Goal: Information Seeking & Learning: Check status

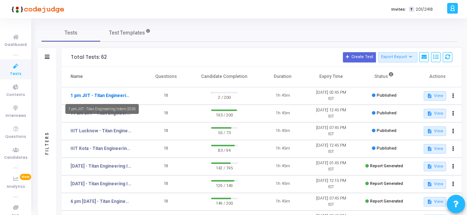
click at [102, 98] on link "1 pm JIIT - Titan Engineering Intern 2026" at bounding box center [100, 95] width 61 height 7
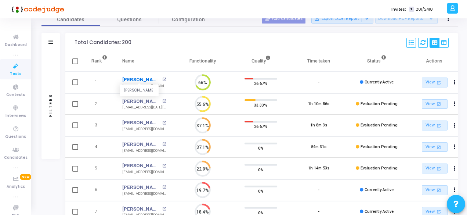
click at [128, 79] on link "[PERSON_NAME]" at bounding box center [141, 79] width 38 height 7
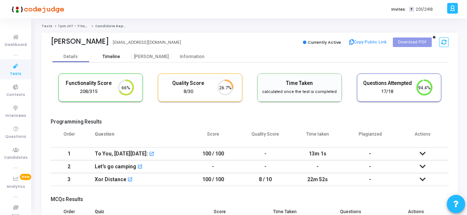
click at [120, 57] on div "Timeline" at bounding box center [111, 57] width 40 height 6
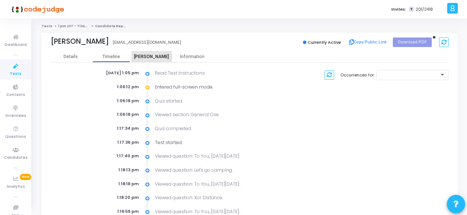
click at [151, 56] on div "[PERSON_NAME]" at bounding box center [151, 57] width 40 height 6
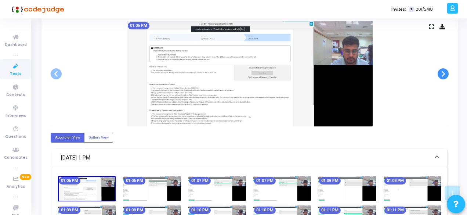
click at [444, 73] on span at bounding box center [442, 73] width 11 height 11
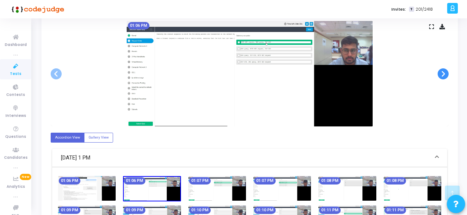
click at [444, 73] on span at bounding box center [442, 73] width 11 height 11
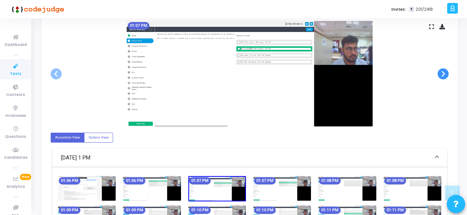
click at [444, 73] on span at bounding box center [442, 73] width 11 height 11
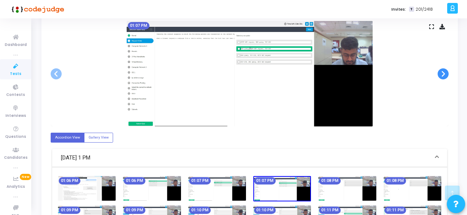
click at [444, 73] on span at bounding box center [442, 73] width 11 height 11
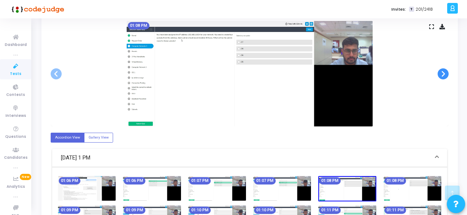
click at [444, 73] on span at bounding box center [442, 73] width 11 height 11
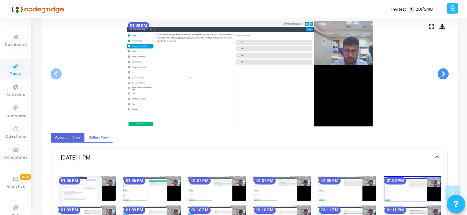
click at [444, 73] on span at bounding box center [442, 73] width 11 height 11
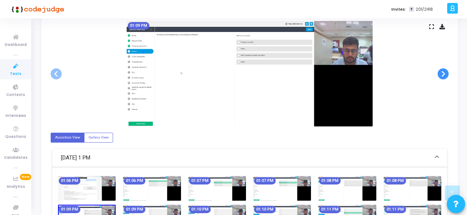
click at [444, 73] on span at bounding box center [442, 73] width 11 height 11
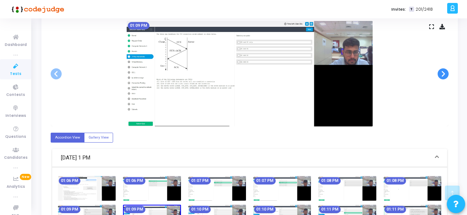
click at [444, 73] on span at bounding box center [442, 73] width 11 height 11
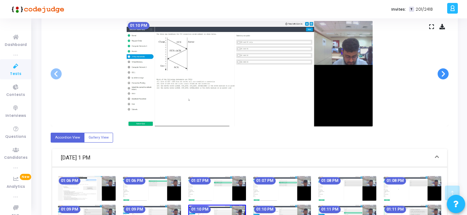
click at [444, 73] on span at bounding box center [442, 73] width 11 height 11
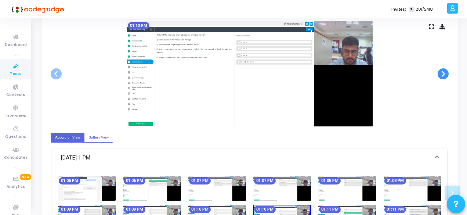
click at [444, 73] on span at bounding box center [442, 73] width 11 height 11
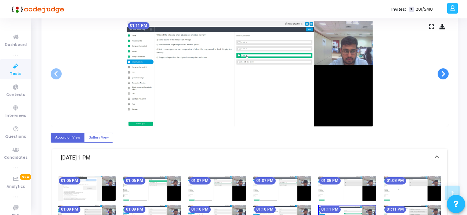
click at [444, 73] on span at bounding box center [442, 73] width 11 height 11
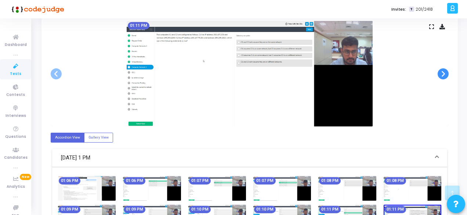
click at [444, 73] on span at bounding box center [442, 73] width 11 height 11
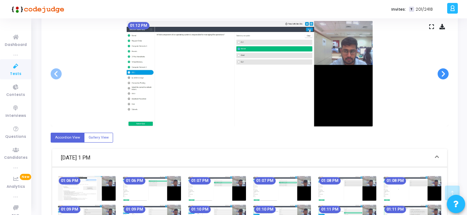
click at [444, 73] on span at bounding box center [442, 73] width 11 height 11
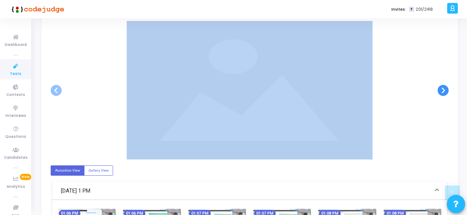
click at [444, 73] on div at bounding box center [250, 90] width 398 height 138
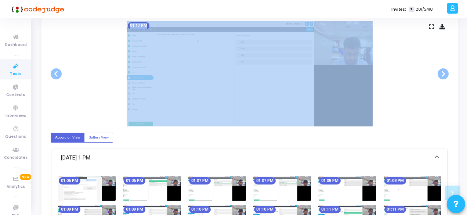
click at [405, 94] on div "01:13 PM" at bounding box center [250, 73] width 398 height 105
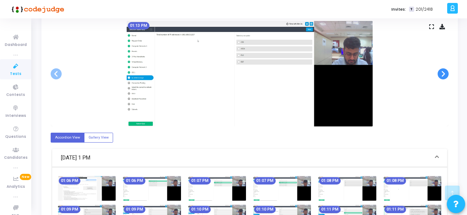
click at [440, 75] on span at bounding box center [442, 73] width 11 height 11
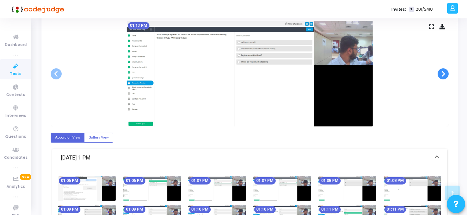
click at [440, 75] on span at bounding box center [442, 73] width 11 height 11
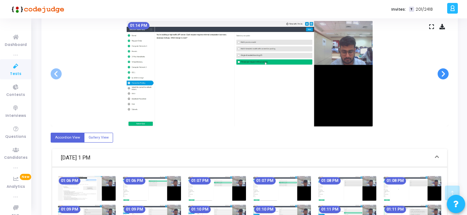
click at [440, 74] on span at bounding box center [442, 73] width 11 height 11
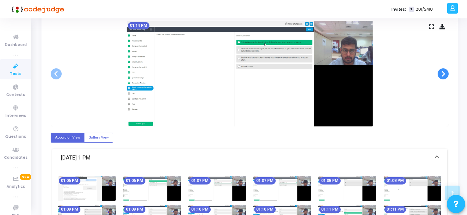
click at [440, 74] on span at bounding box center [442, 73] width 11 height 11
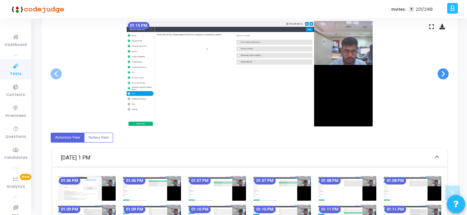
click at [440, 74] on span at bounding box center [442, 73] width 11 height 11
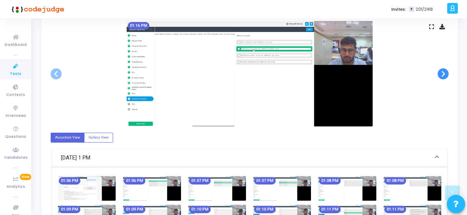
click at [440, 74] on span at bounding box center [442, 73] width 11 height 11
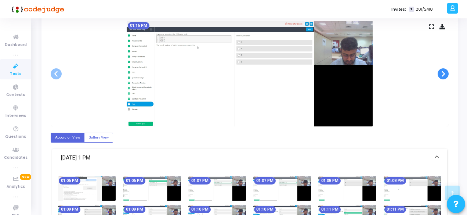
click at [440, 74] on span at bounding box center [442, 73] width 11 height 11
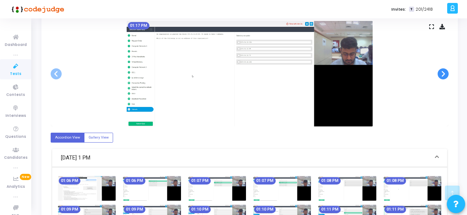
click at [440, 74] on span at bounding box center [442, 73] width 11 height 11
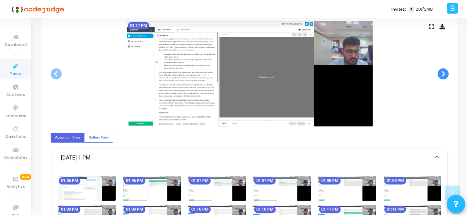
click at [440, 74] on span at bounding box center [442, 73] width 11 height 11
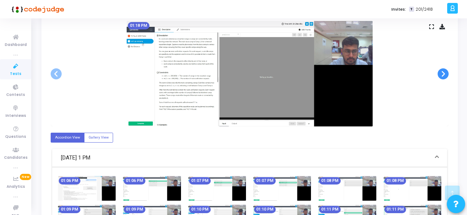
click at [440, 74] on span at bounding box center [442, 73] width 11 height 11
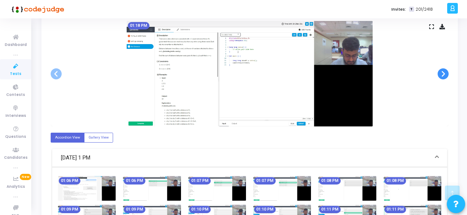
click at [440, 74] on span at bounding box center [442, 73] width 11 height 11
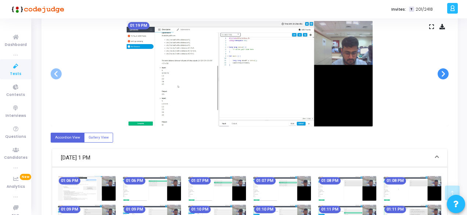
click at [440, 74] on span at bounding box center [442, 73] width 11 height 11
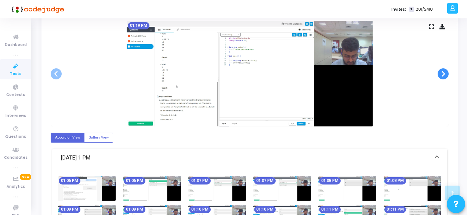
click at [440, 74] on span at bounding box center [442, 73] width 11 height 11
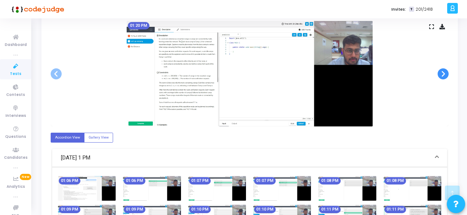
click at [440, 74] on span at bounding box center [442, 73] width 11 height 11
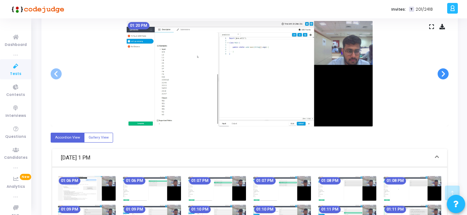
click at [440, 74] on span at bounding box center [442, 73] width 11 height 11
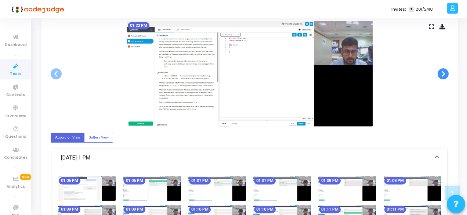
click at [440, 74] on span at bounding box center [442, 73] width 11 height 11
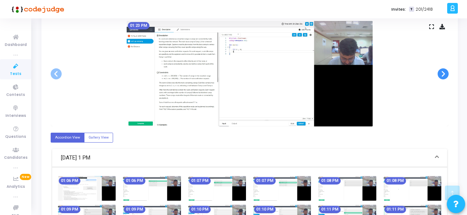
click at [440, 74] on span at bounding box center [442, 73] width 11 height 11
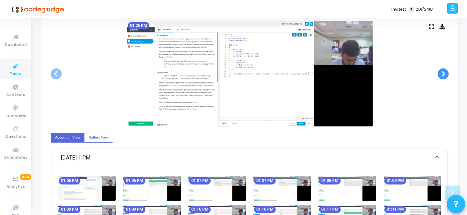
click at [440, 74] on span at bounding box center [442, 73] width 11 height 11
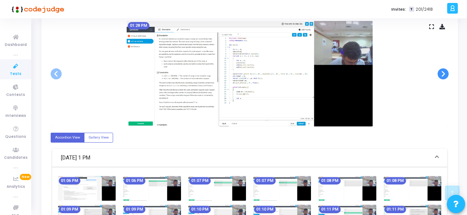
click at [440, 74] on span at bounding box center [442, 73] width 11 height 11
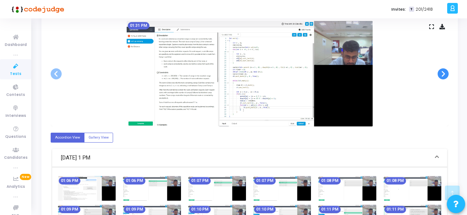
click at [440, 74] on span at bounding box center [442, 73] width 11 height 11
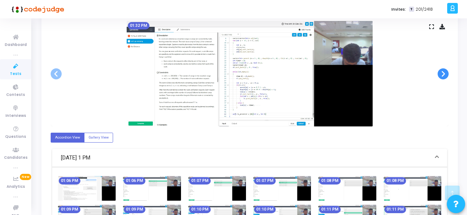
click at [440, 74] on span at bounding box center [442, 73] width 11 height 11
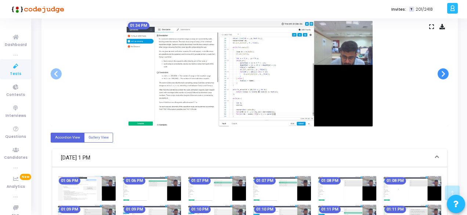
click at [440, 74] on span at bounding box center [442, 73] width 11 height 11
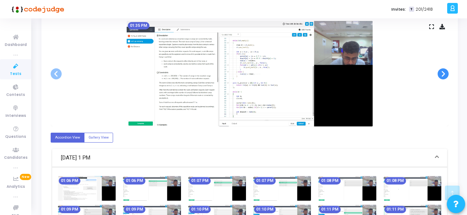
click at [440, 74] on span at bounding box center [442, 73] width 11 height 11
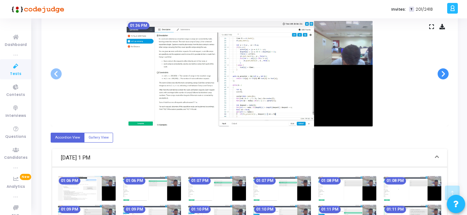
click at [440, 74] on span at bounding box center [442, 73] width 11 height 11
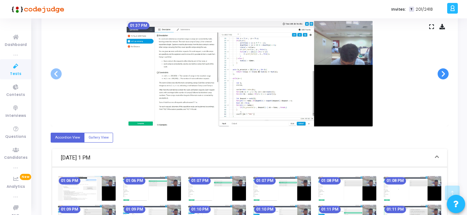
click at [440, 74] on span at bounding box center [442, 73] width 11 height 11
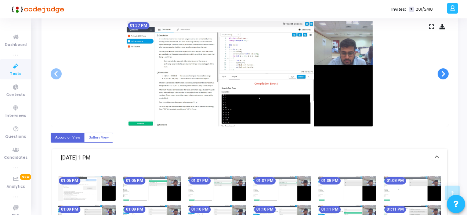
click at [440, 74] on span at bounding box center [442, 73] width 11 height 11
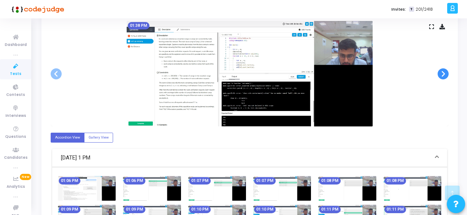
click at [440, 74] on span at bounding box center [442, 73] width 11 height 11
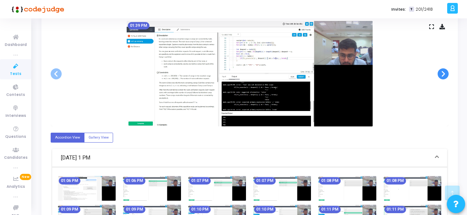
click at [440, 74] on span at bounding box center [442, 73] width 11 height 11
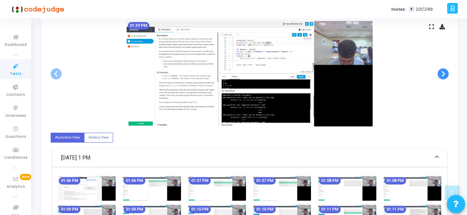
click at [440, 74] on span at bounding box center [442, 73] width 11 height 11
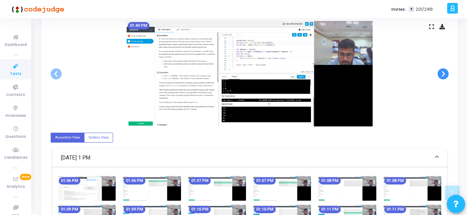
click at [440, 74] on span at bounding box center [442, 73] width 11 height 11
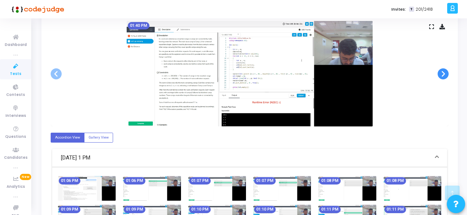
click at [440, 74] on span at bounding box center [442, 73] width 11 height 11
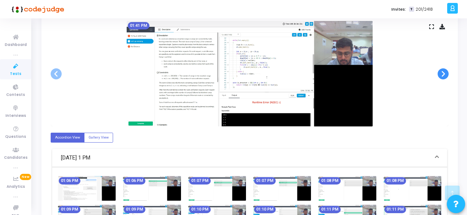
click at [440, 74] on span at bounding box center [442, 73] width 11 height 11
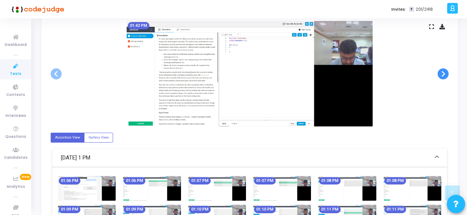
click at [440, 74] on span at bounding box center [442, 73] width 11 height 11
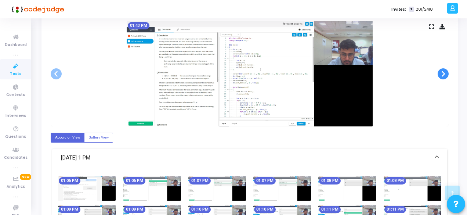
click at [440, 74] on span at bounding box center [442, 73] width 11 height 11
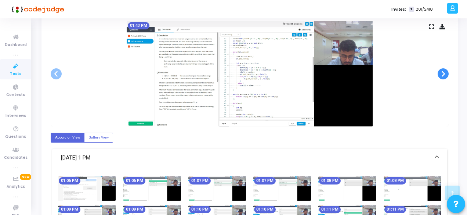
click at [440, 74] on span at bounding box center [442, 73] width 11 height 11
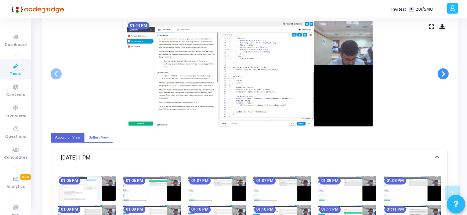
click at [440, 74] on span at bounding box center [442, 73] width 11 height 11
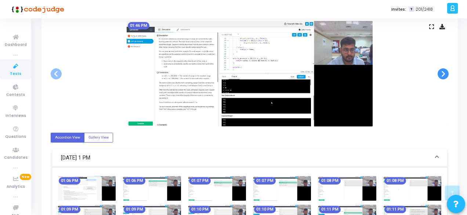
click at [440, 74] on span at bounding box center [442, 73] width 11 height 11
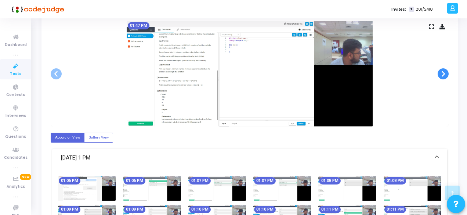
click at [440, 74] on span at bounding box center [442, 73] width 11 height 11
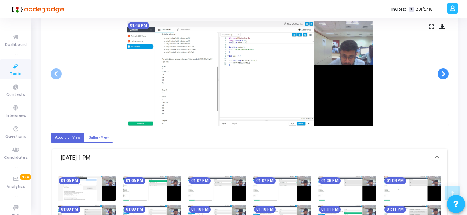
click at [440, 74] on span at bounding box center [442, 73] width 11 height 11
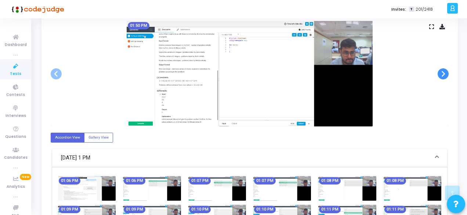
click at [440, 74] on span at bounding box center [442, 73] width 11 height 11
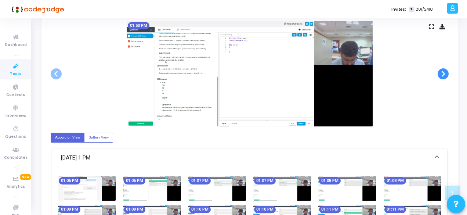
click at [440, 74] on span at bounding box center [442, 73] width 11 height 11
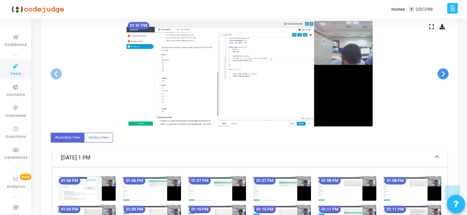
click at [440, 74] on span at bounding box center [442, 73] width 11 height 11
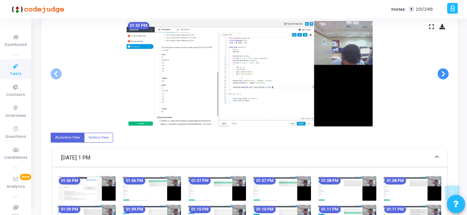
click at [440, 74] on span at bounding box center [442, 73] width 11 height 11
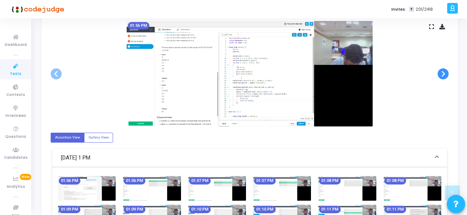
click at [440, 74] on span at bounding box center [442, 73] width 11 height 11
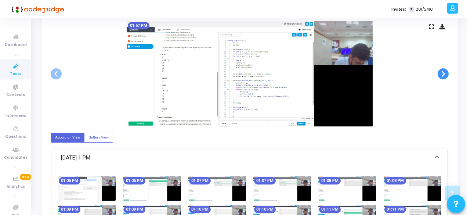
click at [440, 74] on span at bounding box center [442, 73] width 11 height 11
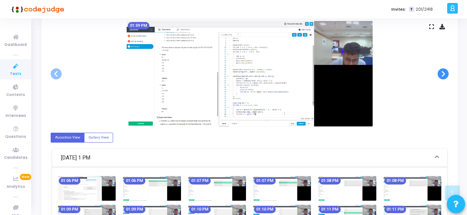
click at [440, 74] on span at bounding box center [442, 73] width 11 height 11
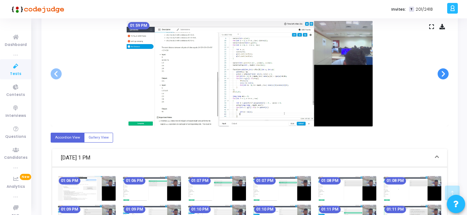
click at [440, 74] on span at bounding box center [442, 73] width 11 height 11
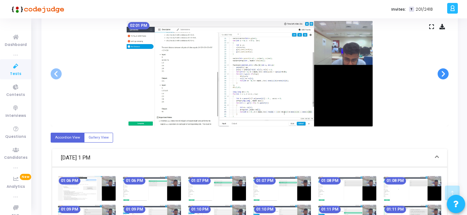
click at [440, 74] on span at bounding box center [442, 73] width 11 height 11
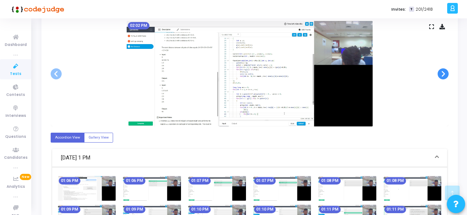
click at [440, 74] on span at bounding box center [442, 73] width 11 height 11
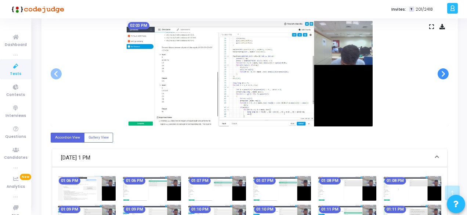
click at [440, 74] on span at bounding box center [442, 73] width 11 height 11
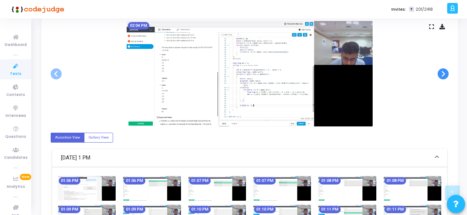
click at [440, 74] on span at bounding box center [442, 73] width 11 height 11
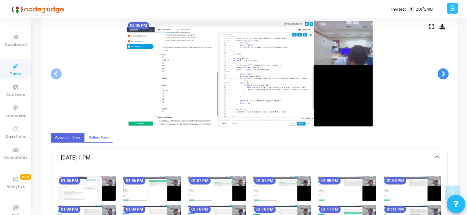
click at [440, 74] on span at bounding box center [442, 73] width 11 height 11
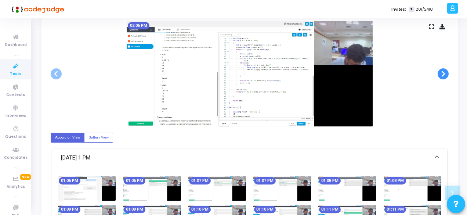
click at [440, 74] on span at bounding box center [442, 73] width 11 height 11
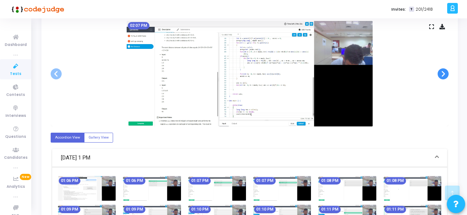
click at [440, 74] on span at bounding box center [442, 73] width 11 height 11
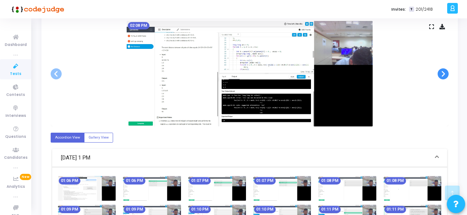
click at [440, 74] on span at bounding box center [442, 73] width 11 height 11
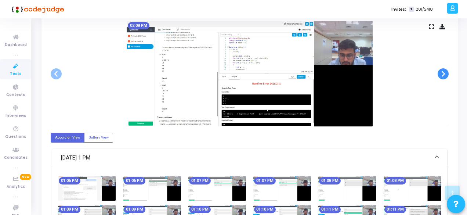
click at [440, 74] on span at bounding box center [442, 73] width 11 height 11
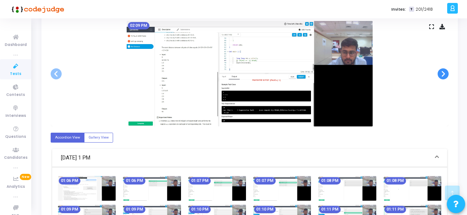
click at [440, 74] on span at bounding box center [442, 73] width 11 height 11
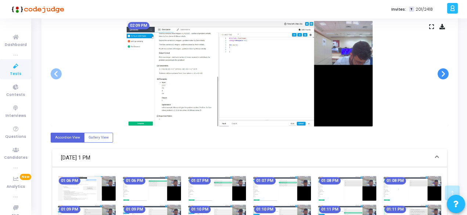
click at [440, 74] on span at bounding box center [442, 73] width 11 height 11
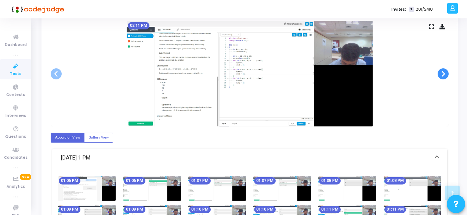
click at [440, 74] on span at bounding box center [442, 73] width 11 height 11
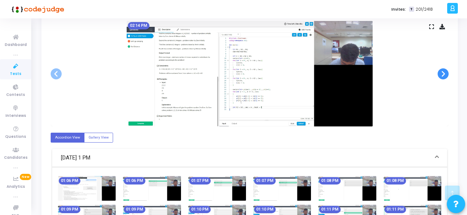
click at [440, 74] on span at bounding box center [442, 73] width 11 height 11
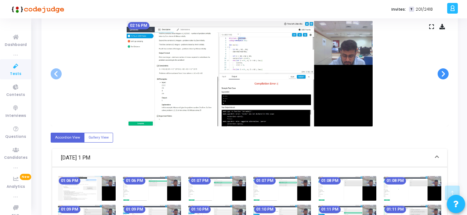
click at [440, 74] on span at bounding box center [442, 73] width 11 height 11
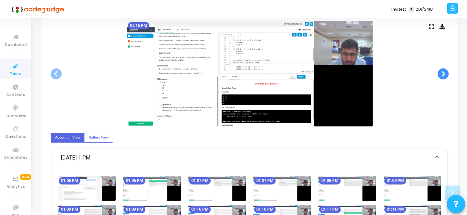
click at [440, 74] on span at bounding box center [442, 73] width 11 height 11
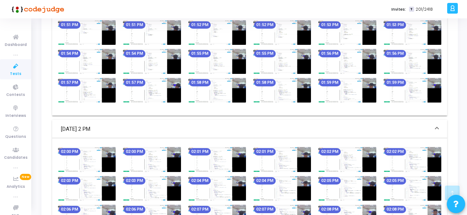
scroll to position [942, 0]
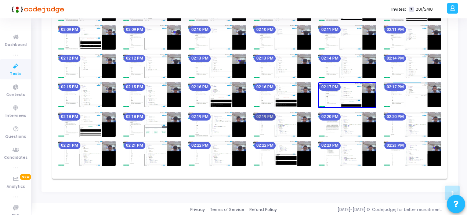
click at [254, 116] on mat-chip "02:19 PM" at bounding box center [265, 116] width 22 height 7
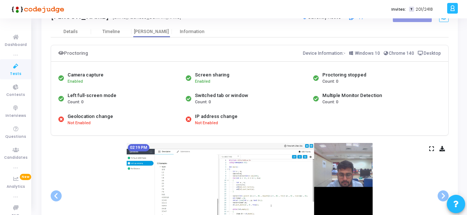
scroll to position [135, 0]
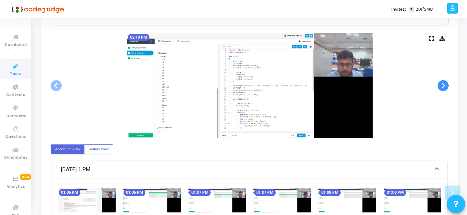
click at [442, 84] on span at bounding box center [442, 85] width 11 height 11
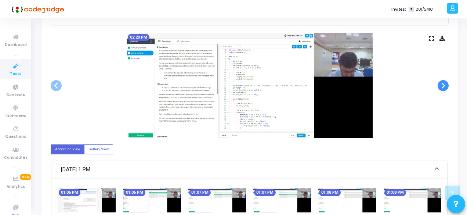
click at [442, 84] on span at bounding box center [442, 85] width 11 height 11
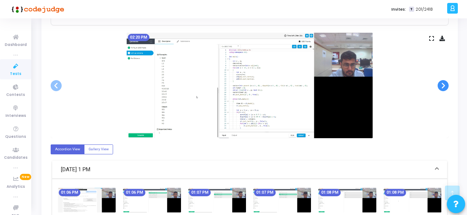
click at [442, 84] on span at bounding box center [442, 85] width 11 height 11
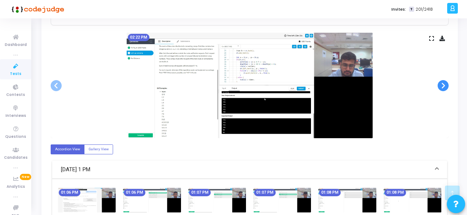
click at [442, 84] on span at bounding box center [442, 85] width 11 height 11
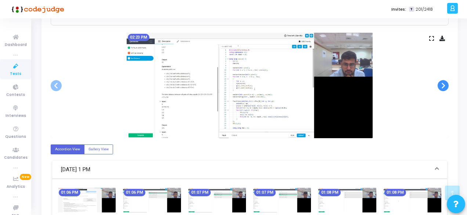
click at [442, 84] on span at bounding box center [442, 85] width 11 height 11
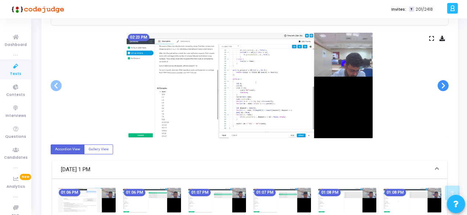
click at [442, 84] on span at bounding box center [442, 85] width 11 height 11
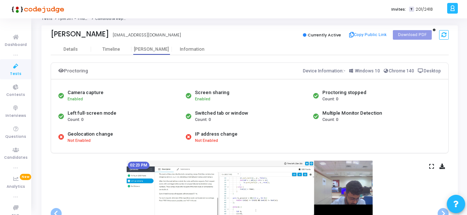
scroll to position [0, 0]
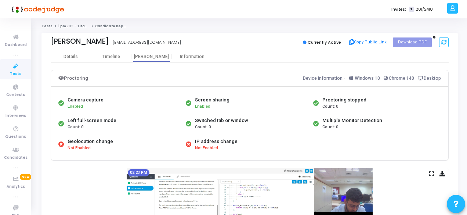
click at [14, 65] on icon at bounding box center [15, 66] width 15 height 9
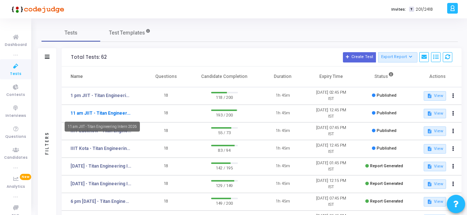
click at [120, 112] on link "11 am JIIT - Titan Engineering Intern 2026" at bounding box center [100, 113] width 61 height 7
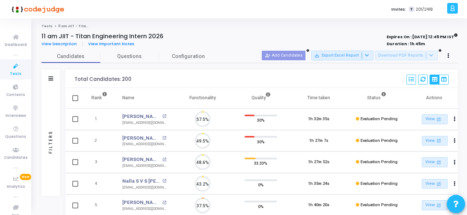
scroll to position [15, 18]
click at [14, 66] on icon at bounding box center [15, 66] width 15 height 9
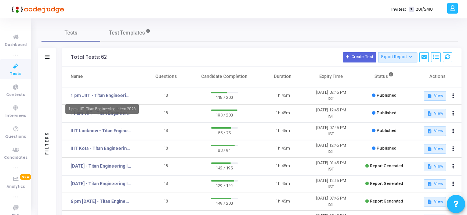
click at [112, 98] on link "1 pm JIIT - Titan Engineering Intern 2026" at bounding box center [100, 95] width 61 height 7
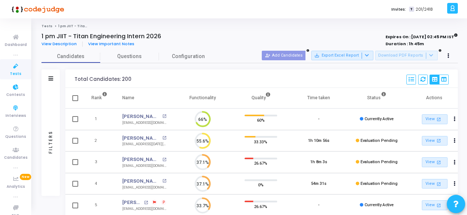
click at [14, 70] on icon at bounding box center [15, 66] width 15 height 9
